Goal: Find specific page/section: Find specific page/section

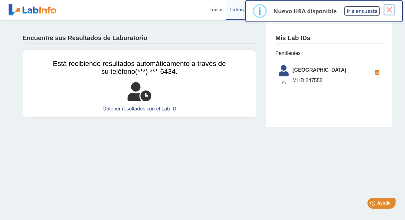
click at [296, 13] on button "×" at bounding box center [388, 9] width 11 height 11
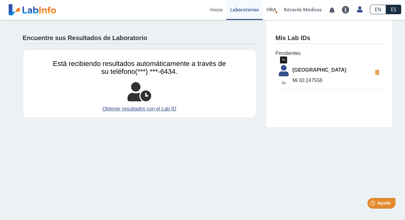
click at [281, 72] on icon at bounding box center [284, 72] width 18 height 15
click at [285, 70] on icon at bounding box center [284, 72] width 18 height 15
click at [312, 70] on span "[GEOGRAPHIC_DATA]" at bounding box center [331, 70] width 79 height 8
